Goal: Navigation & Orientation: Understand site structure

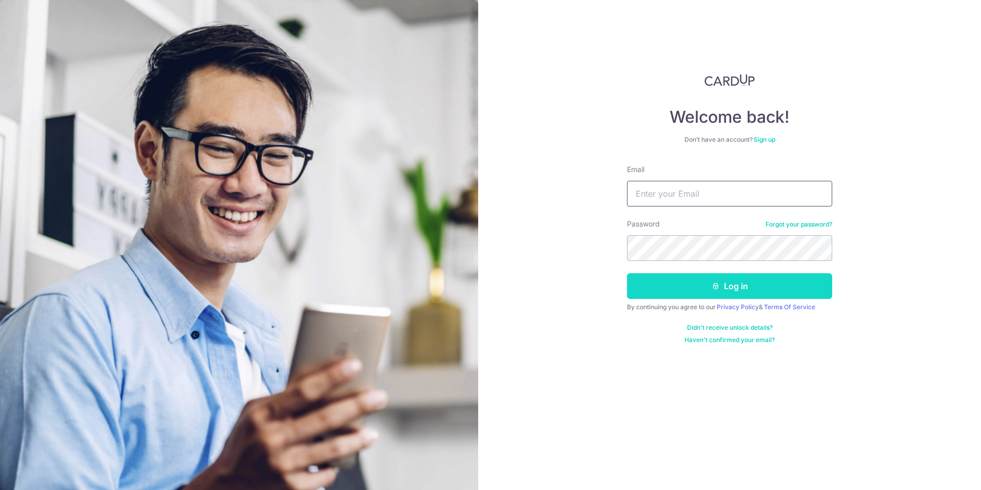
type input "[EMAIL_ADDRESS][DOMAIN_NAME]"
click at [689, 282] on button "Log in" at bounding box center [729, 286] width 205 height 26
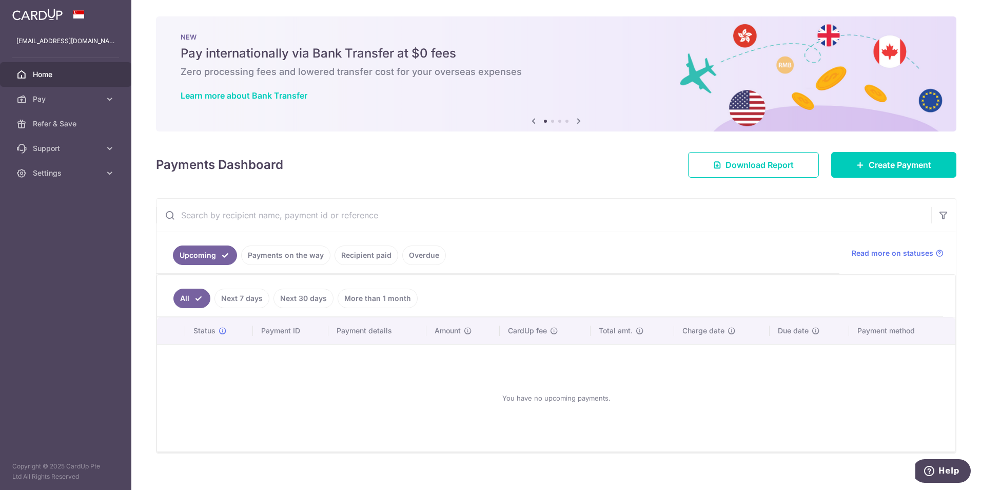
click at [347, 249] on link "Recipient paid" at bounding box center [367, 255] width 64 height 20
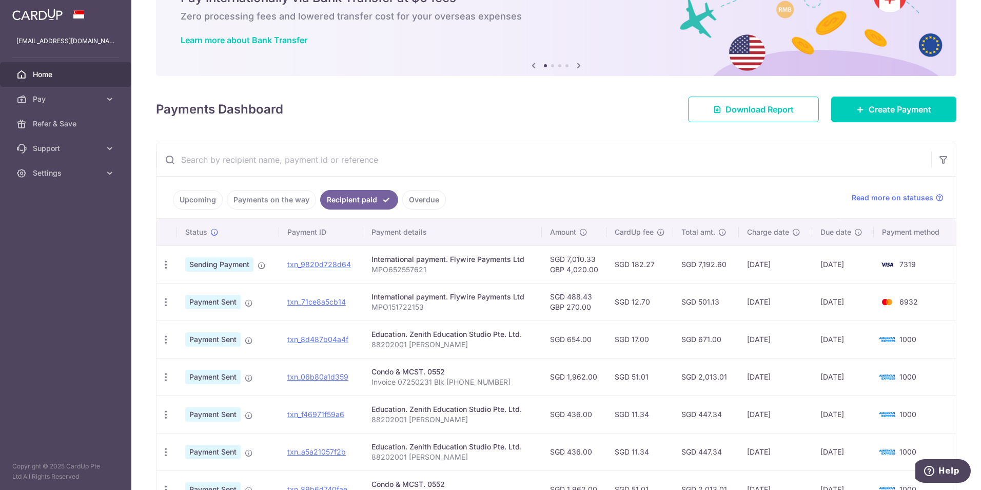
scroll to position [55, 0]
click at [187, 206] on link "Upcoming" at bounding box center [198, 200] width 50 height 20
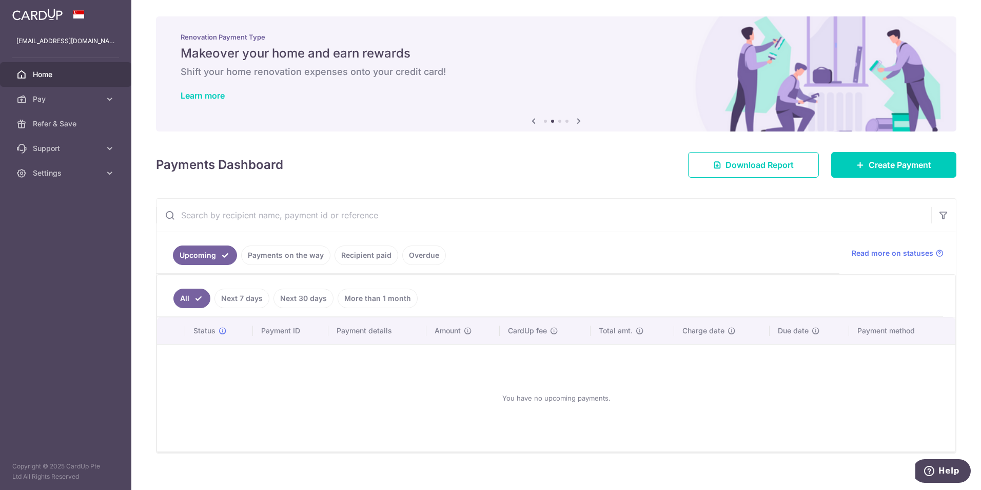
click at [573, 121] on icon at bounding box center [579, 120] width 12 height 13
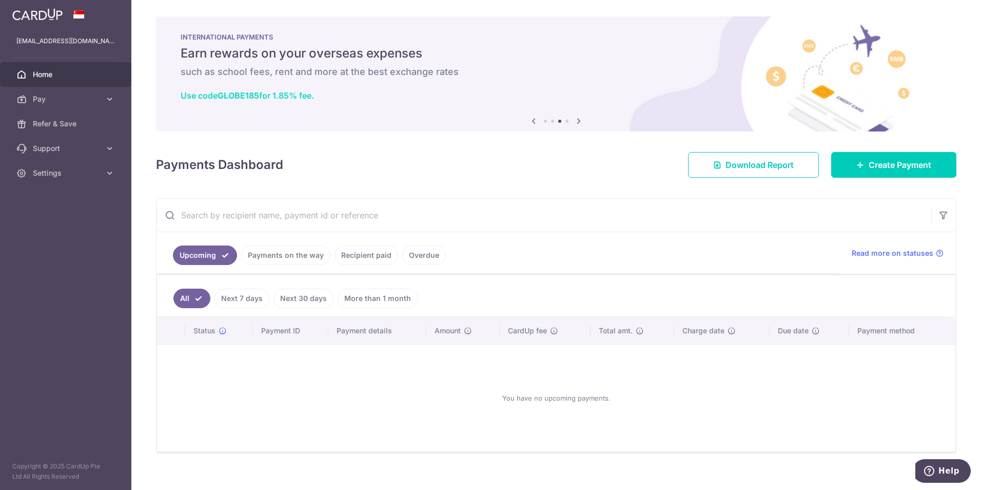
click at [281, 99] on link "Use code GLOBE185 for 1.85% fee." at bounding box center [247, 95] width 133 height 10
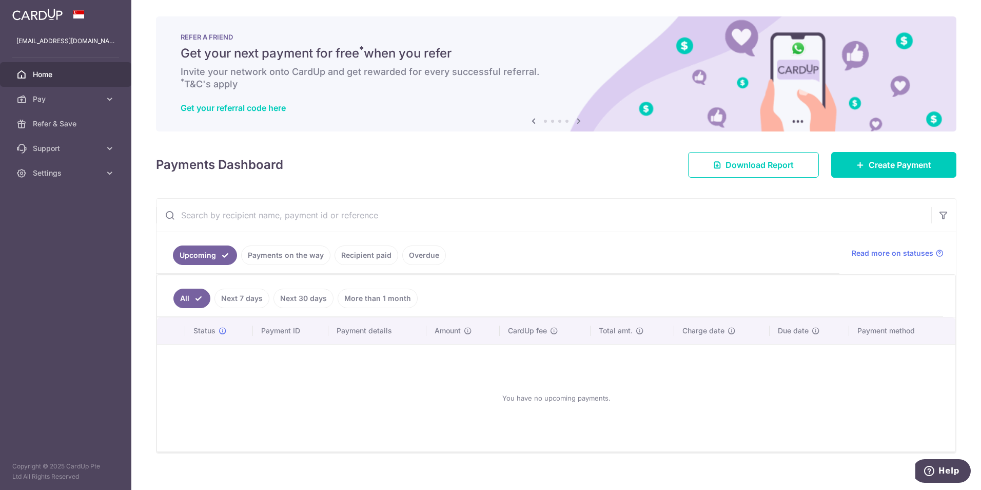
click at [36, 20] on img at bounding box center [37, 14] width 50 height 12
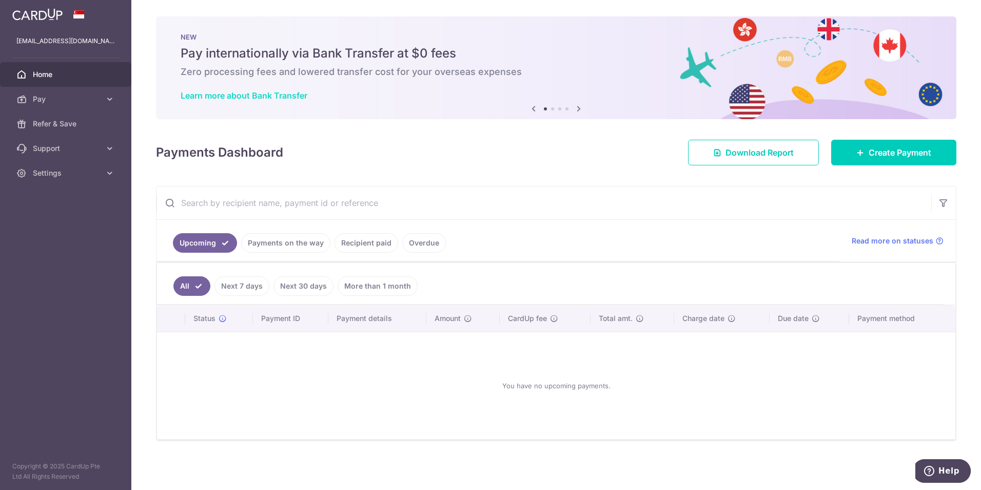
click at [240, 95] on link "Learn more about Bank Transfer" at bounding box center [244, 95] width 127 height 10
